Goal: Task Accomplishment & Management: Manage account settings

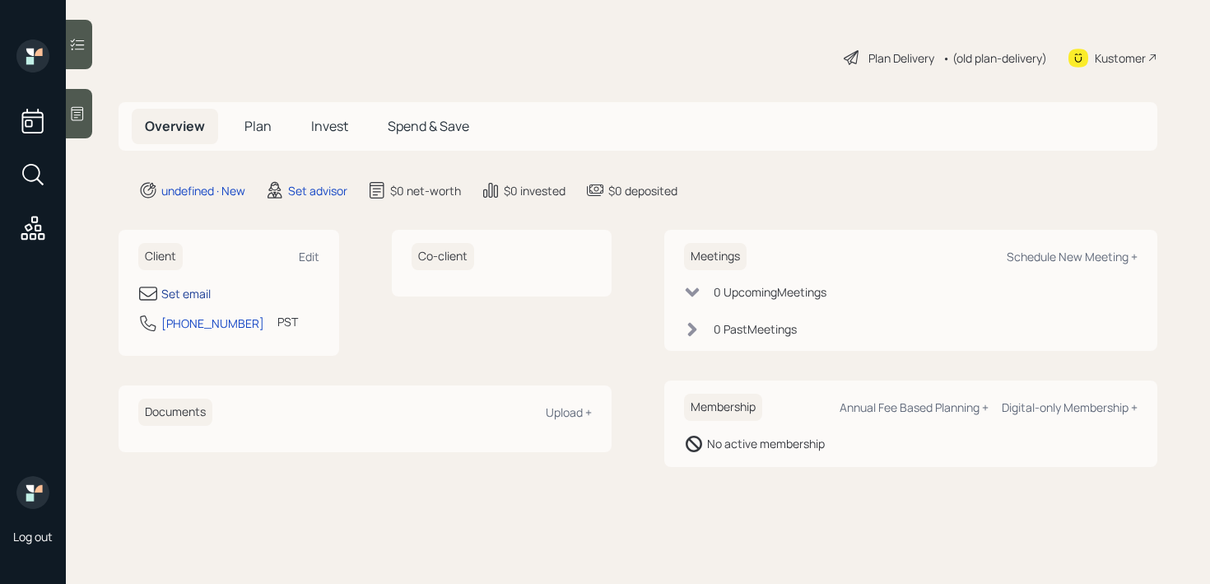
click at [193, 286] on div "Set email" at bounding box center [185, 293] width 49 height 17
select select "America/Los_Angeles"
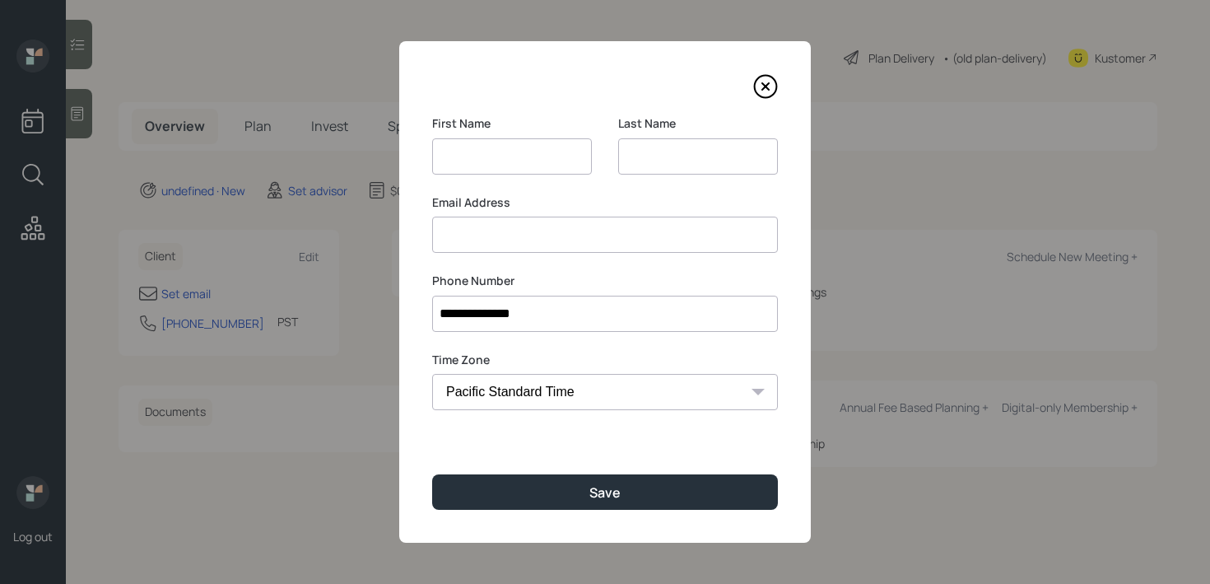
click at [576, 221] on div "Email Address" at bounding box center [605, 223] width 346 height 59
paste input "[PERSON_NAME] [DOMAIN_NAME]"
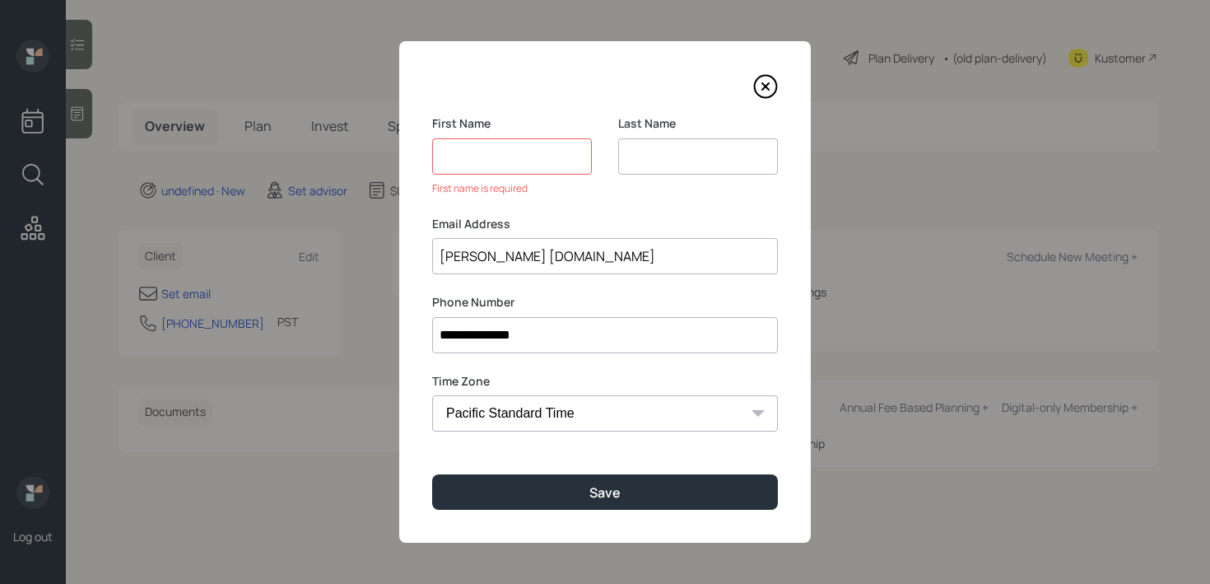
drag, startPoint x: 468, startPoint y: 259, endPoint x: 385, endPoint y: 259, distance: 82.3
click at [385, 259] on div "**********" at bounding box center [605, 292] width 1210 height 584
type input "[PERSON_NAME] [DOMAIN_NAME]"
click at [503, 143] on input at bounding box center [512, 156] width 160 height 36
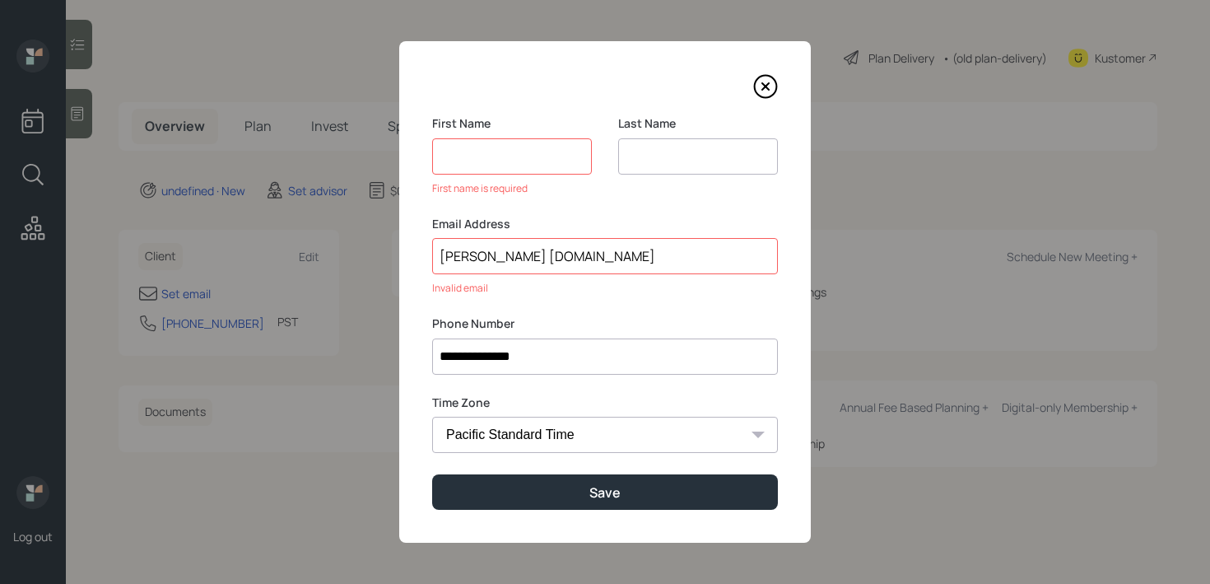
paste input "[PERSON_NAME]"
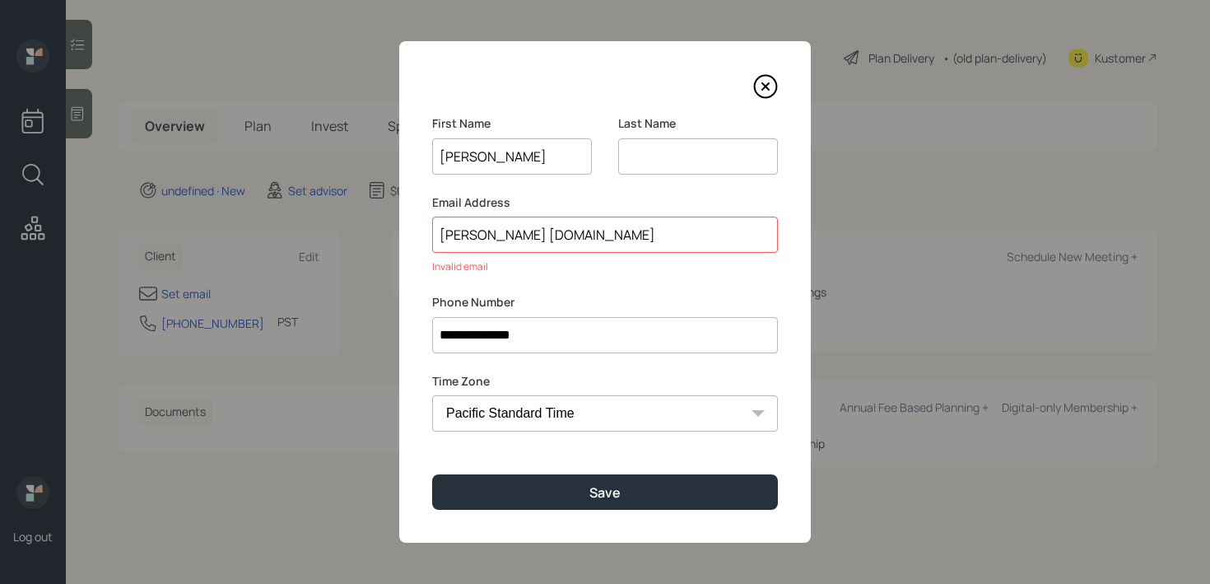
type input "[PERSON_NAME]"
drag, startPoint x: 512, startPoint y: 232, endPoint x: 468, endPoint y: 232, distance: 44.5
click at [468, 232] on input "[PERSON_NAME] [DOMAIN_NAME]" at bounding box center [605, 235] width 346 height 36
type input "[DOMAIN_NAME]"
click at [722, 162] on input at bounding box center [698, 156] width 160 height 36
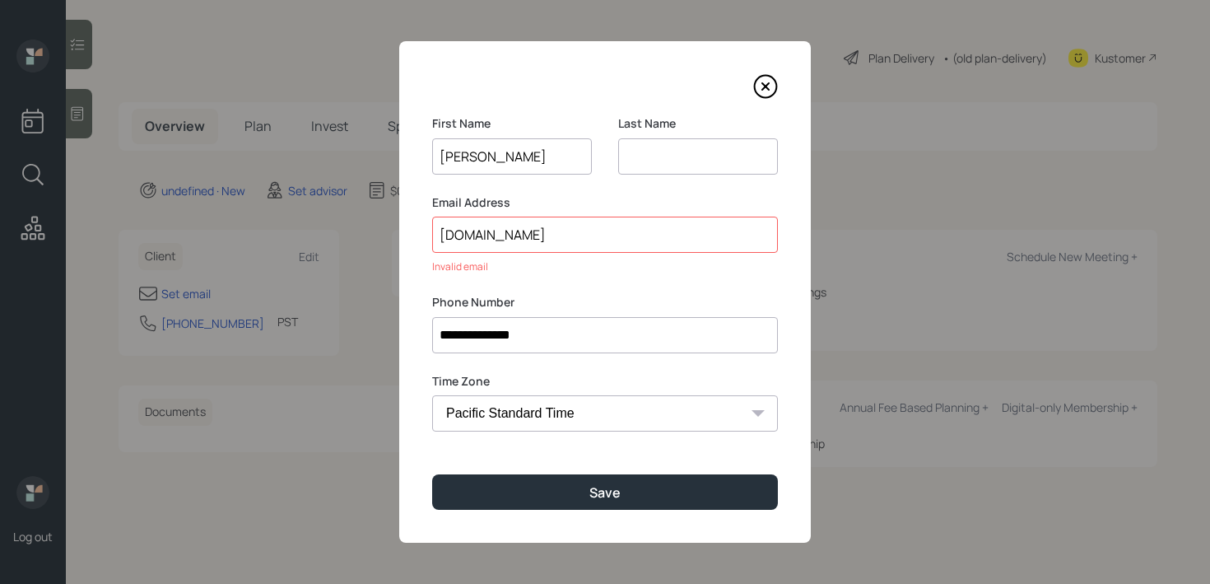
paste input "chatain"
type input "chatain"
click at [446, 161] on input "jake" at bounding box center [512, 156] width 160 height 36
type input "Jake"
click at [627, 160] on input "chatain" at bounding box center [698, 156] width 160 height 36
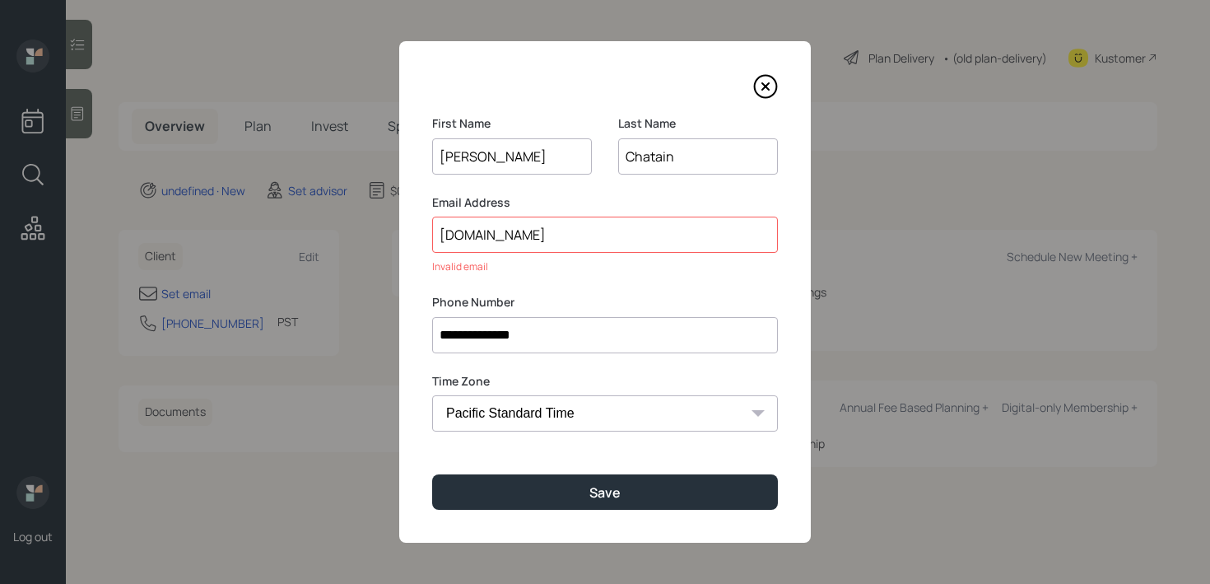
type input "Chatain"
click at [436, 241] on input "jakebeer1gmail.com" at bounding box center [605, 235] width 346 height 36
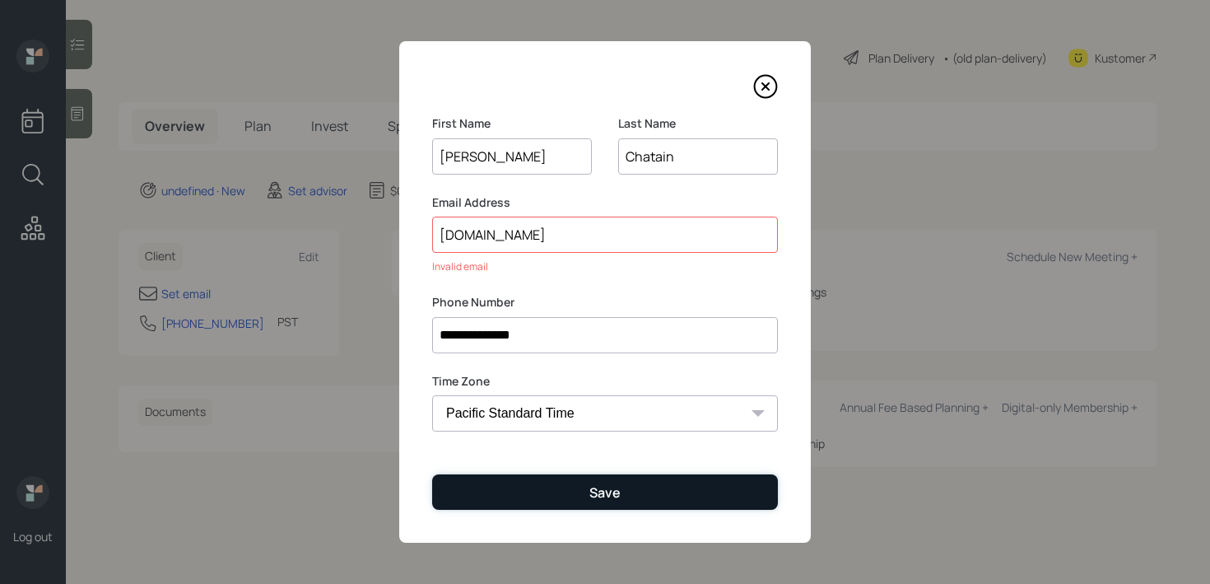
click at [625, 478] on button "Save" at bounding box center [605, 491] width 346 height 35
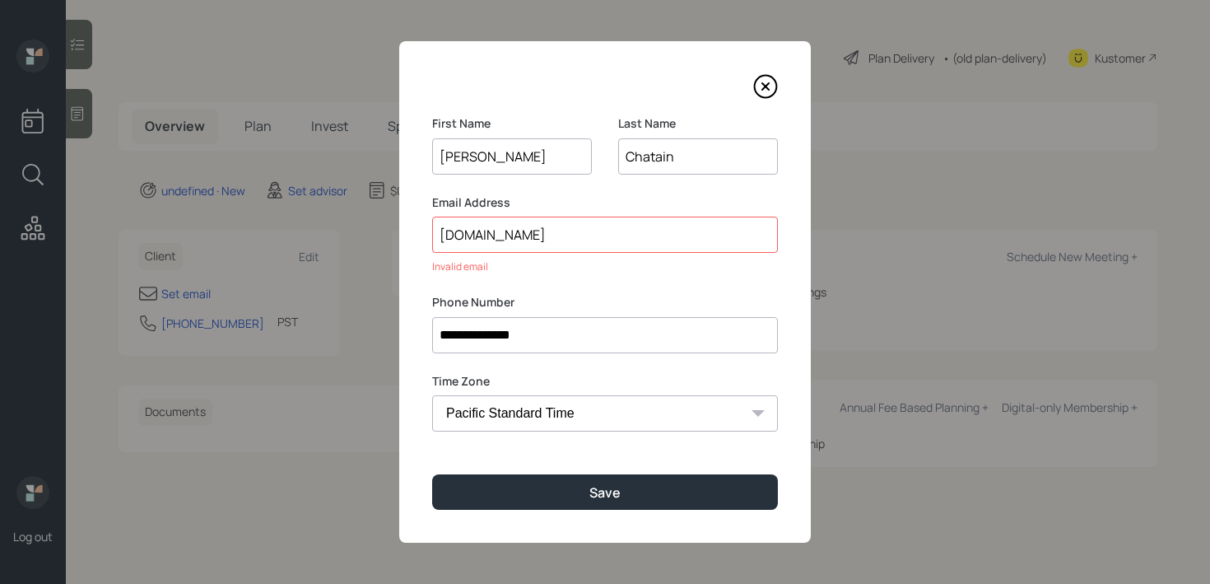
click at [644, 258] on div "Email Address jakebeer1gmail.com Invalid email" at bounding box center [605, 234] width 346 height 81
click at [505, 235] on input "jakebeer1gmail.com" at bounding box center [605, 235] width 346 height 36
click at [621, 230] on input "jakebeer1gmail.com" at bounding box center [605, 235] width 346 height 36
drag, startPoint x: 624, startPoint y: 233, endPoint x: 273, endPoint y: 233, distance: 351.5
click at [273, 233] on div "**********" at bounding box center [605, 292] width 1210 height 584
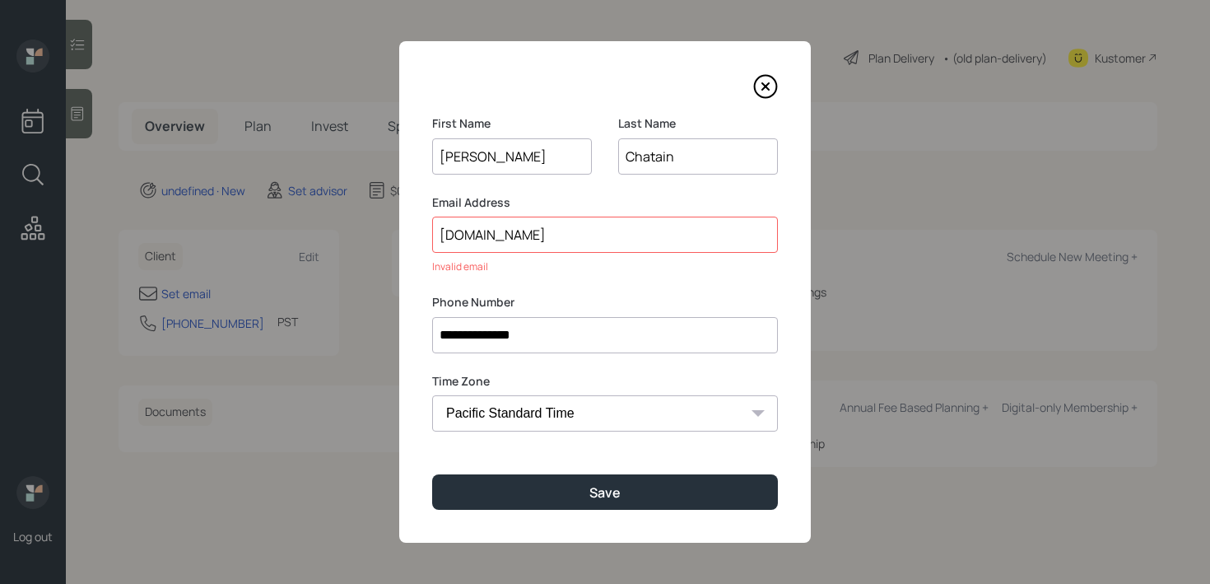
click at [492, 242] on input "jakebeer1gmail.com" at bounding box center [605, 235] width 346 height 36
click at [542, 242] on input "jakebeer1gmail.com" at bounding box center [605, 235] width 346 height 36
click at [597, 232] on input "jakebeer1gmail.com" at bounding box center [605, 235] width 346 height 36
drag, startPoint x: 597, startPoint y: 232, endPoint x: 321, endPoint y: 232, distance: 275.8
click at [321, 232] on div "**********" at bounding box center [605, 292] width 1210 height 584
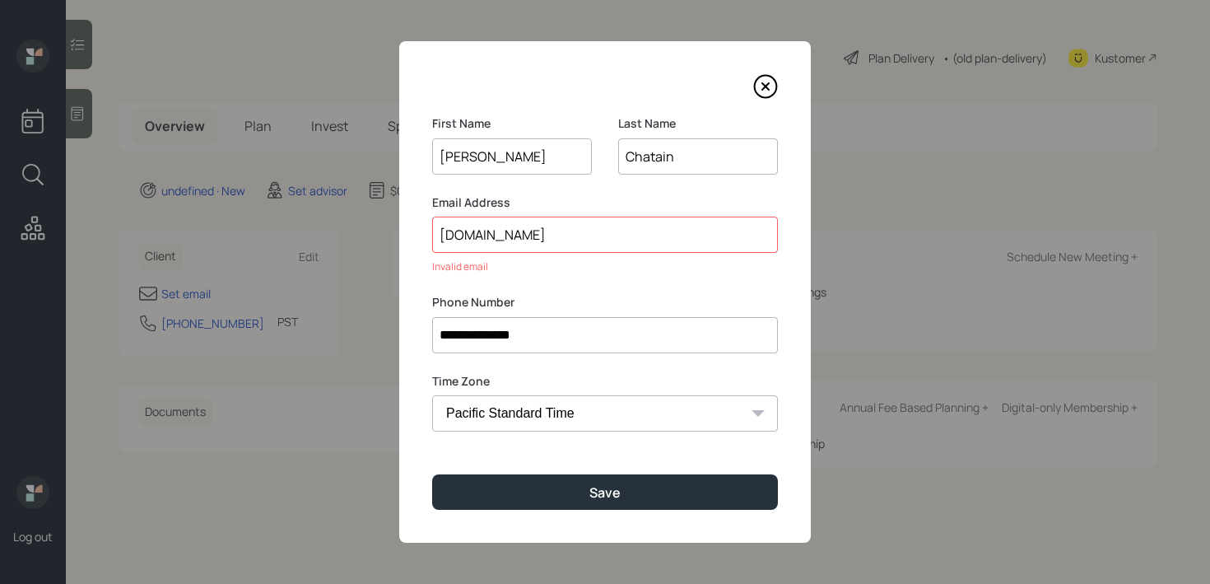
click at [500, 234] on input "jakebeer1gmail.com" at bounding box center [605, 235] width 346 height 36
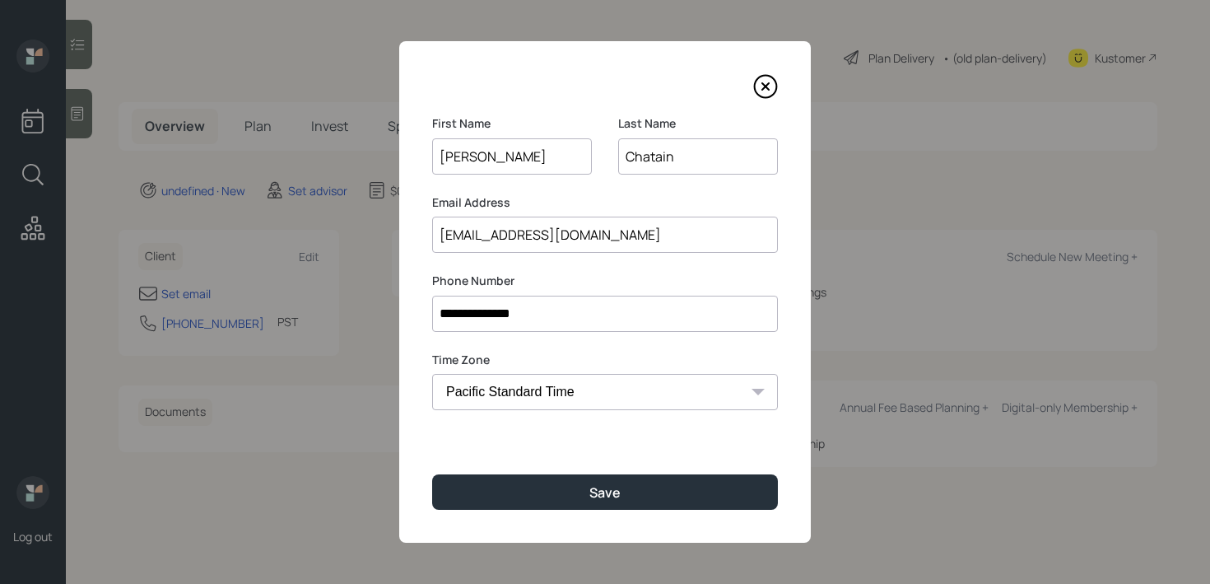
type input "jakebeer1@gmail.com"
click at [522, 466] on div "**********" at bounding box center [605, 291] width 412 height 501
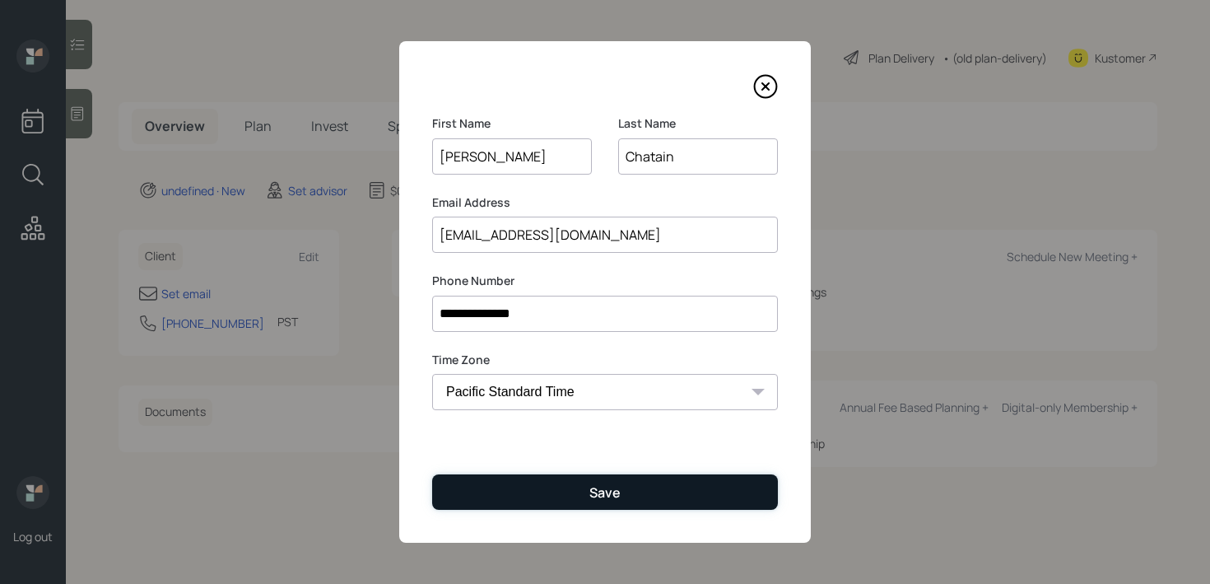
click at [524, 496] on button "Save" at bounding box center [605, 491] width 346 height 35
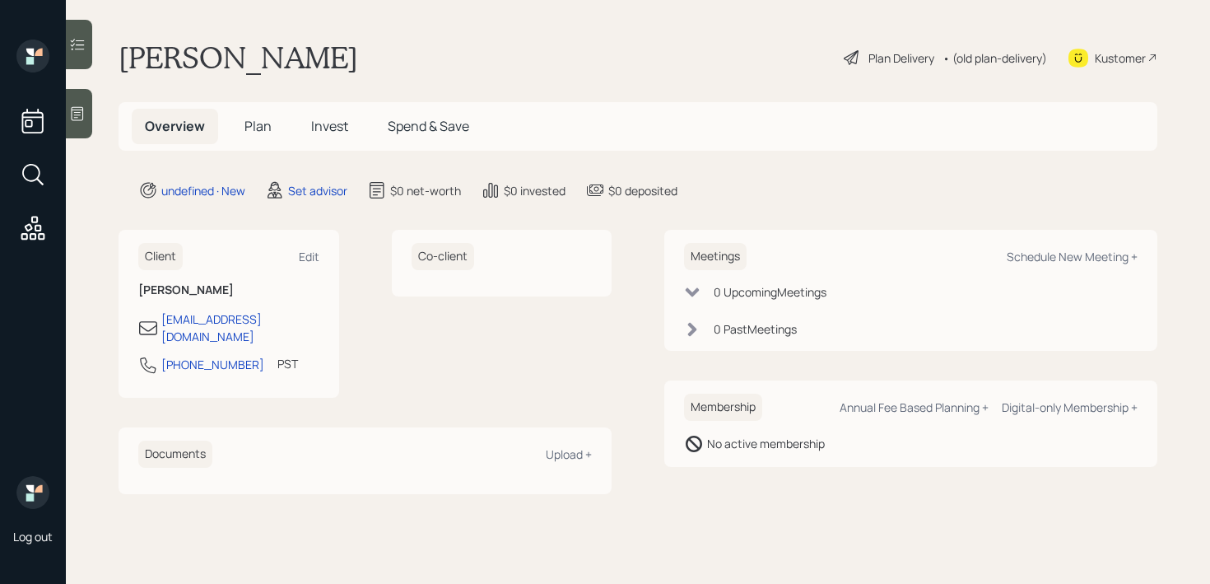
click at [77, 115] on icon at bounding box center [77, 113] width 16 height 16
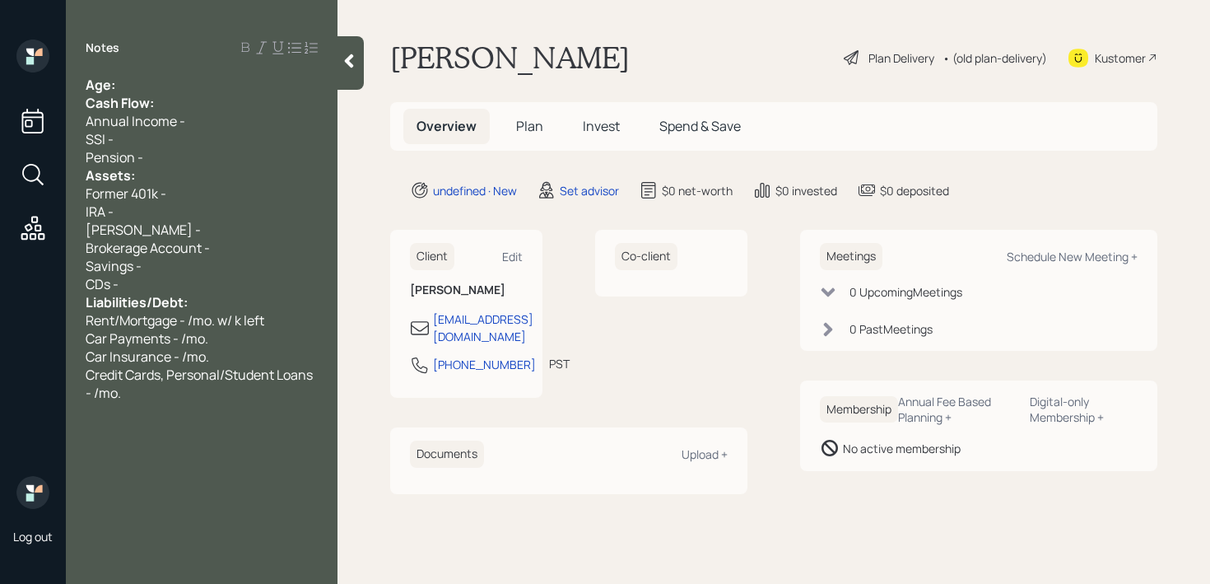
click at [159, 90] on div "Age:" at bounding box center [202, 85] width 232 height 18
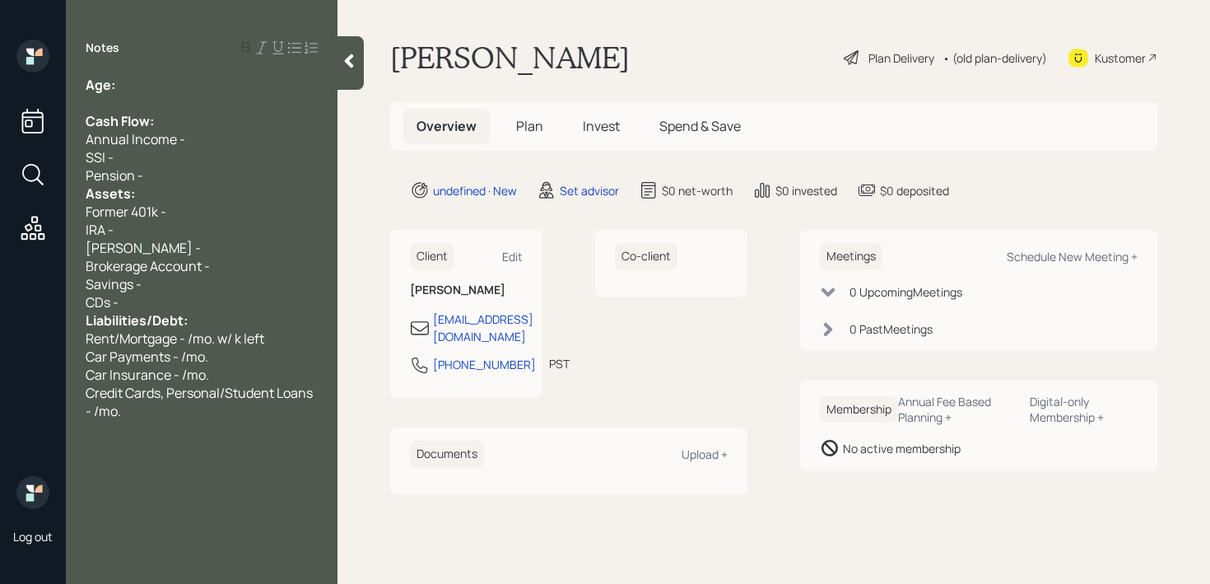
click at [155, 177] on div "Pension -" at bounding box center [202, 175] width 232 height 18
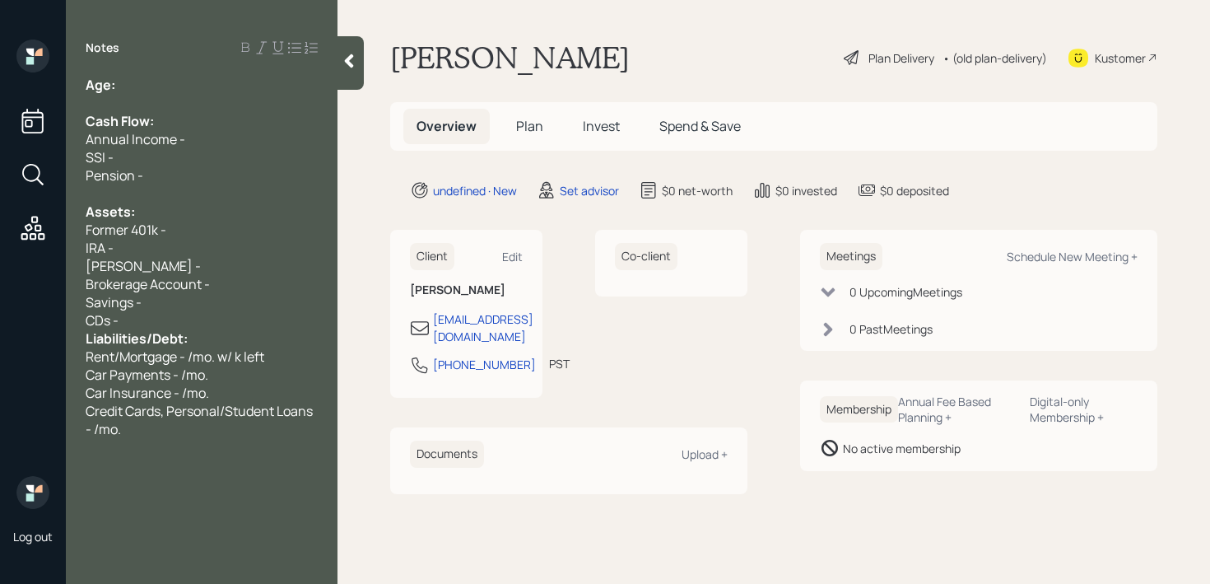
click at [170, 321] on div "CDs -" at bounding box center [202, 320] width 232 height 18
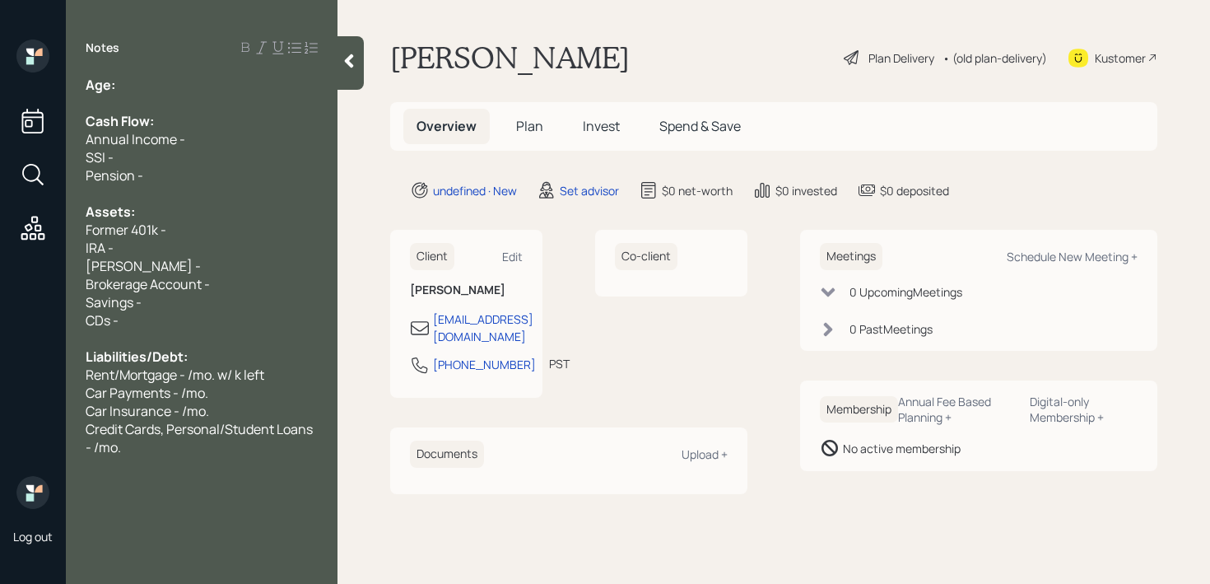
click at [255, 68] on div "Notes Age: Cash Flow: Annual Income - SSI - Pension - Assets: Former 401k - IRA…" at bounding box center [202, 302] width 272 height 524
click at [252, 79] on div "Age:" at bounding box center [202, 85] width 232 height 18
click at [159, 90] on div "Age:" at bounding box center [202, 85] width 232 height 18
click at [211, 142] on div "Annual Income -" at bounding box center [202, 139] width 232 height 18
drag, startPoint x: 137, startPoint y: 88, endPoint x: 119, endPoint y: 88, distance: 18.1
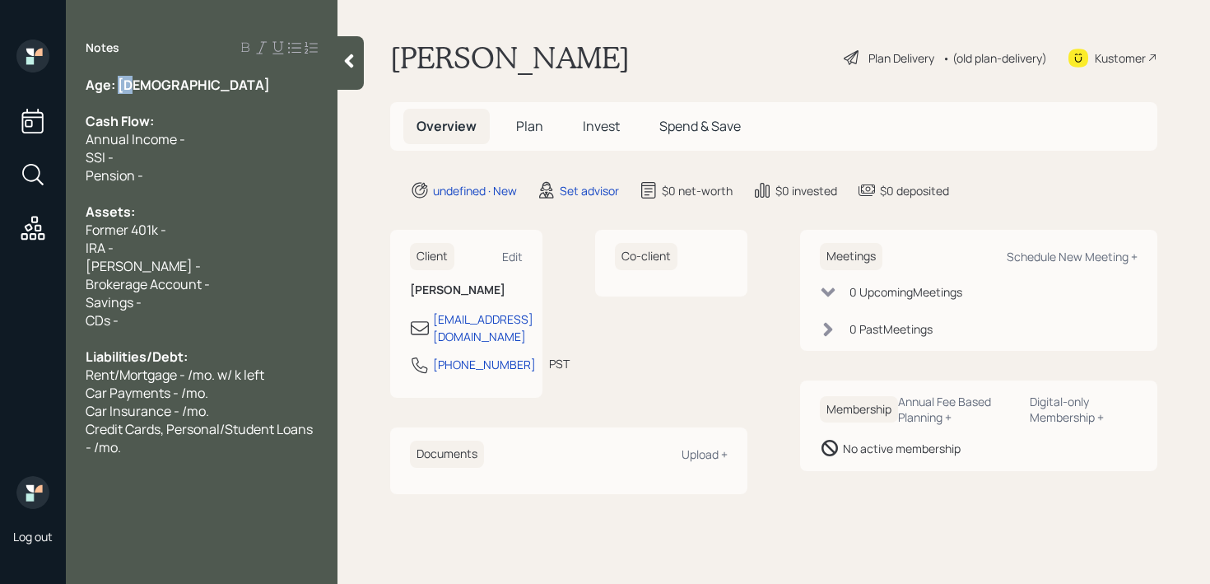
click at [119, 88] on div "Age: 51" at bounding box center [202, 85] width 232 height 18
click at [282, 278] on div "Brokerage Account -" at bounding box center [202, 284] width 232 height 18
click at [214, 248] on div "IRA -" at bounding box center [202, 248] width 232 height 18
click at [214, 255] on div "IRA -" at bounding box center [202, 248] width 232 height 18
click at [211, 265] on div "Roth IRA -" at bounding box center [202, 266] width 232 height 18
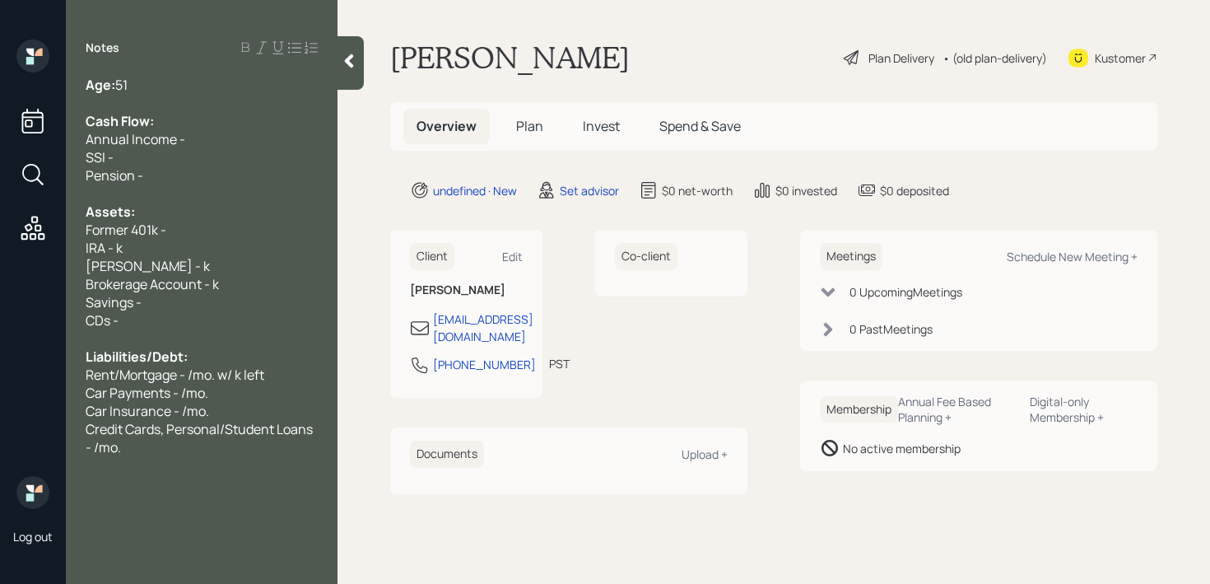
click at [216, 231] on div "Former 401k -" at bounding box center [202, 230] width 232 height 18
click at [236, 313] on div "CDs -" at bounding box center [202, 320] width 232 height 18
click at [246, 296] on div "Savings -" at bounding box center [202, 302] width 232 height 18
click at [175, 174] on div "Pension -" at bounding box center [202, 175] width 232 height 18
click at [175, 178] on div "Pension -" at bounding box center [202, 175] width 232 height 18
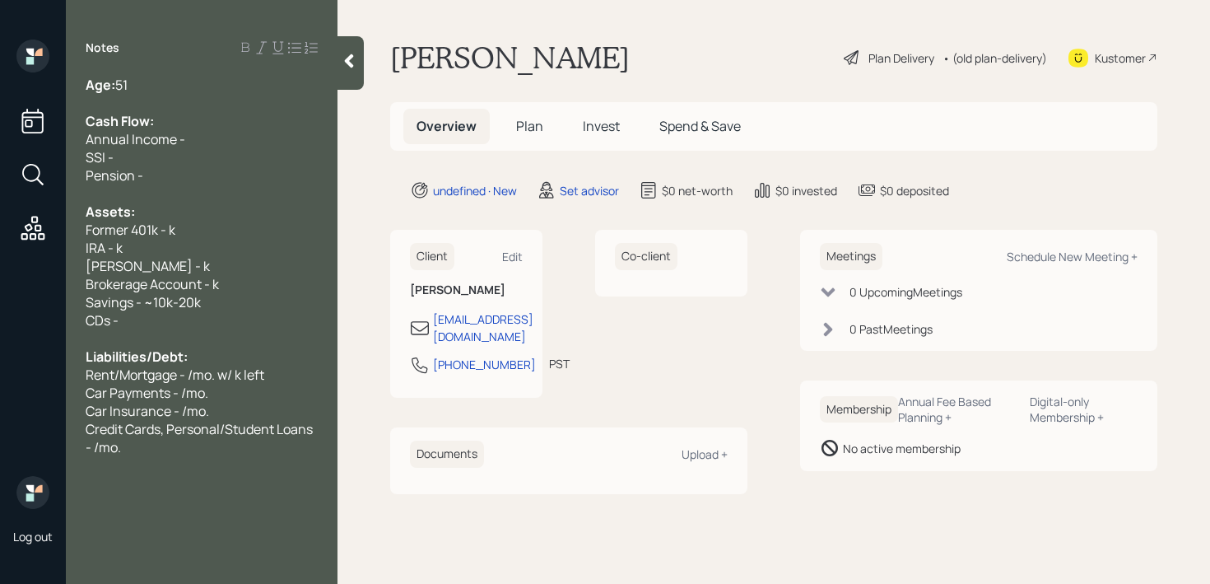
click at [205, 140] on div "Annual Income -" at bounding box center [202, 139] width 232 height 18
click at [252, 183] on div "Pension -" at bounding box center [202, 175] width 232 height 18
click at [249, 252] on div "IRA - k" at bounding box center [202, 248] width 232 height 18
click at [247, 249] on div "IRA - k" at bounding box center [202, 248] width 232 height 18
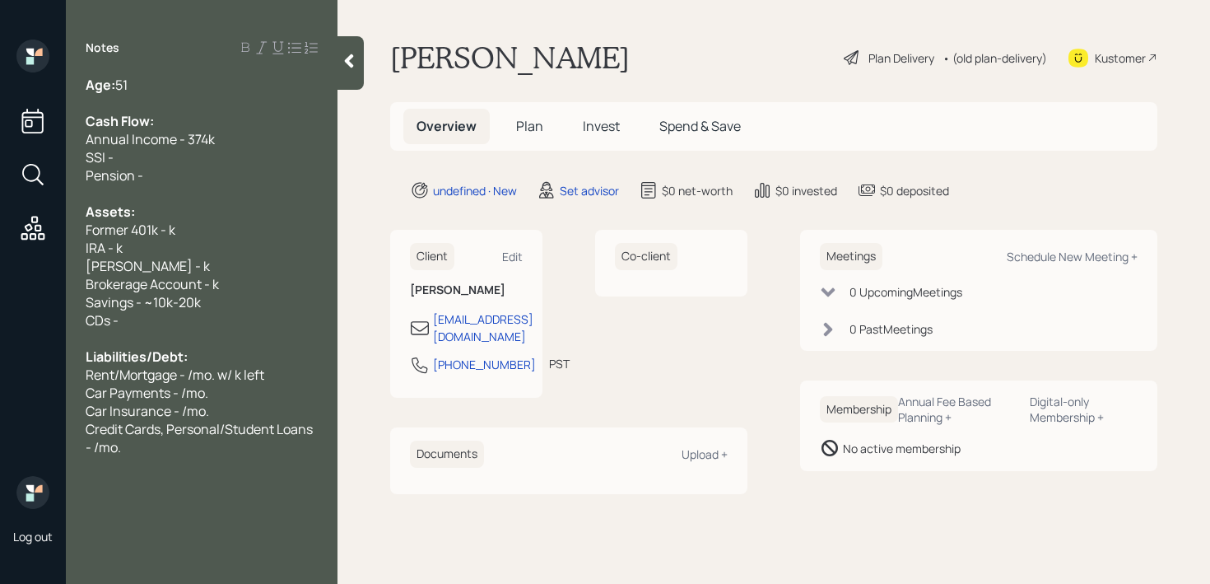
click at [255, 225] on div "Former 401k - k" at bounding box center [202, 230] width 232 height 18
click at [244, 275] on div "Brokerage Account - k" at bounding box center [202, 284] width 232 height 18
click at [244, 285] on div "Brokerage Account - k" at bounding box center [202, 284] width 232 height 18
click at [244, 291] on div "Brokerage Account - k" at bounding box center [202, 284] width 232 height 18
click at [244, 306] on div "Savings - ~10k-20k" at bounding box center [202, 302] width 232 height 18
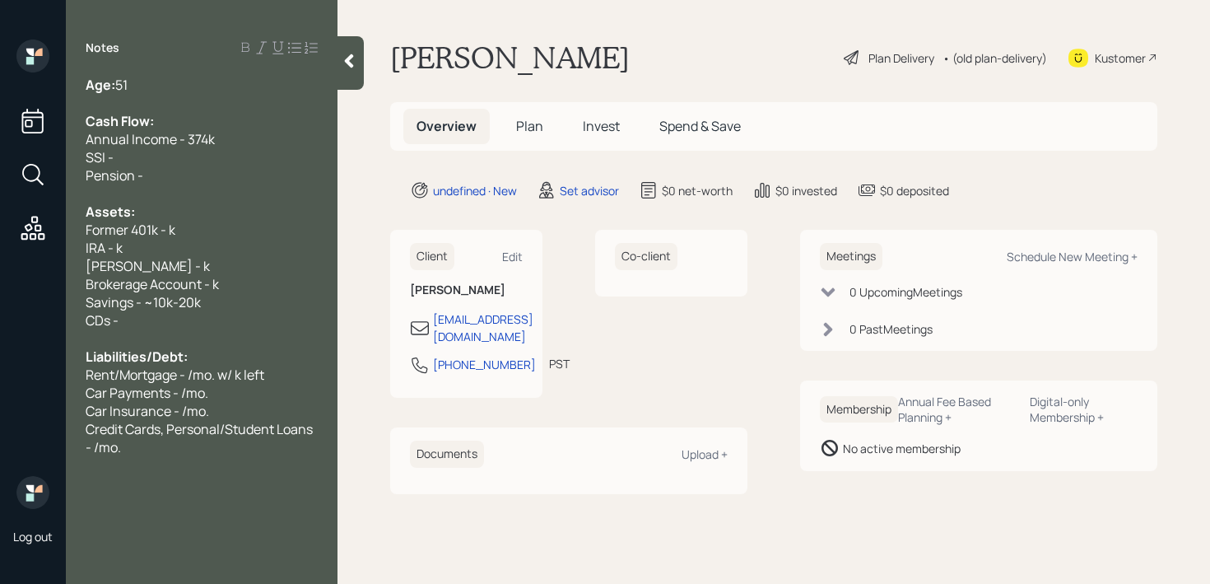
click at [245, 276] on div "Brokerage Account - k" at bounding box center [202, 284] width 232 height 18
click at [227, 339] on div at bounding box center [202, 338] width 232 height 18
click at [237, 303] on div "Savings - ~10k-20k" at bounding box center [202, 302] width 232 height 18
click at [255, 178] on div "Pension -" at bounding box center [202, 175] width 232 height 18
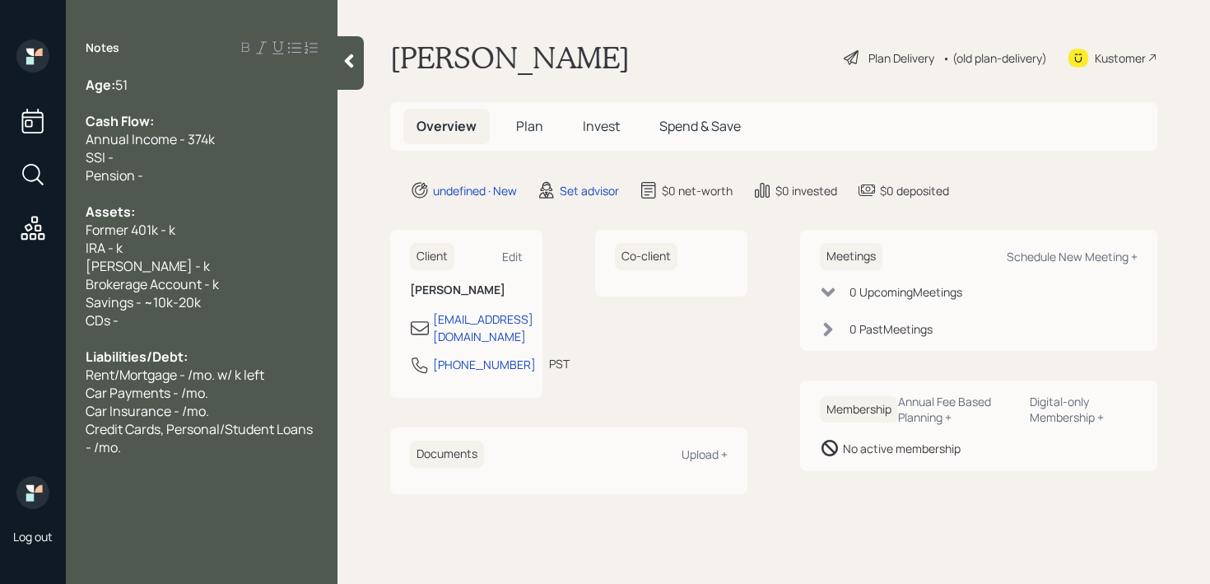
click at [259, 169] on div "Pension -" at bounding box center [202, 175] width 232 height 18
click at [261, 161] on div "SSI -" at bounding box center [202, 157] width 232 height 18
click at [226, 119] on div "Cash Flow:" at bounding box center [202, 121] width 232 height 18
click at [212, 212] on div "Assets:" at bounding box center [202, 212] width 232 height 18
click at [212, 235] on div "Former 401k - k" at bounding box center [202, 230] width 232 height 18
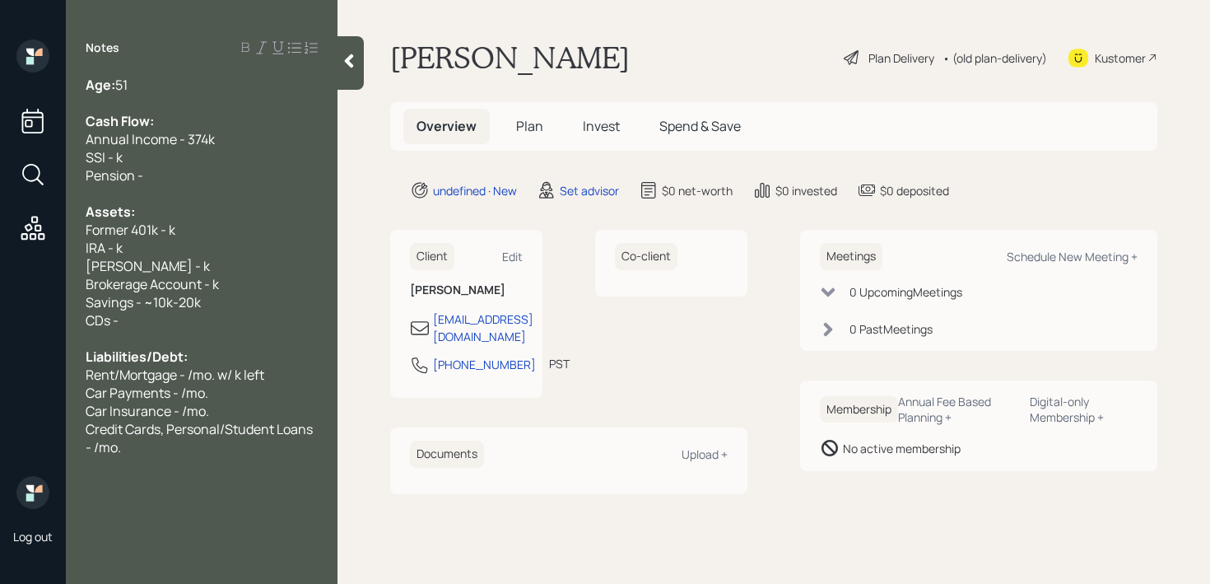
click at [275, 296] on div "Savings - ~10k-20k" at bounding box center [202, 302] width 232 height 18
click at [1144, 58] on div "Kustomer" at bounding box center [1120, 57] width 51 height 17
